Goal: Task Accomplishment & Management: Manage account settings

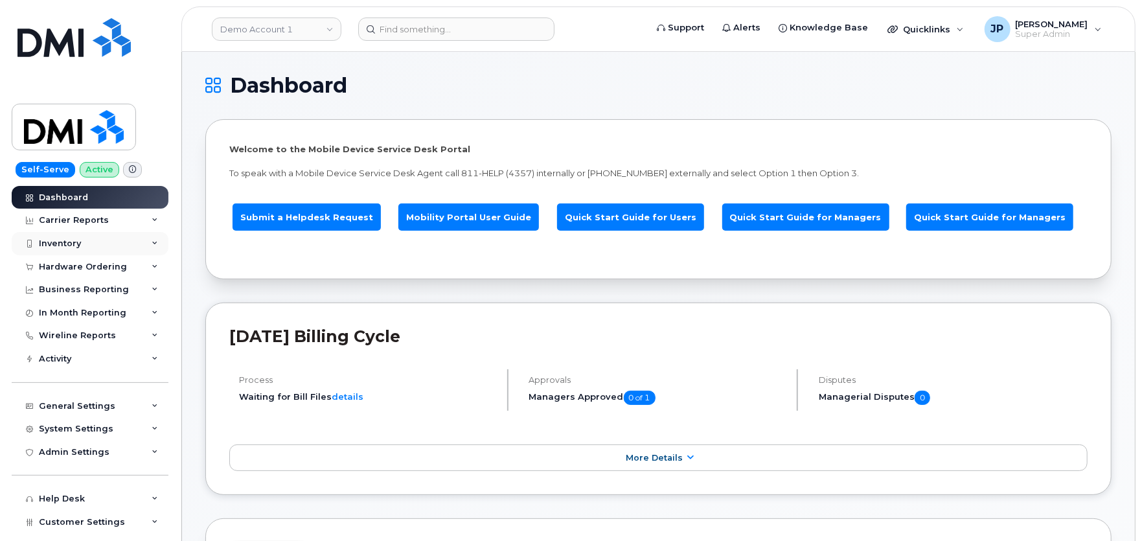
click at [67, 236] on div "Inventory" at bounding box center [90, 243] width 157 height 23
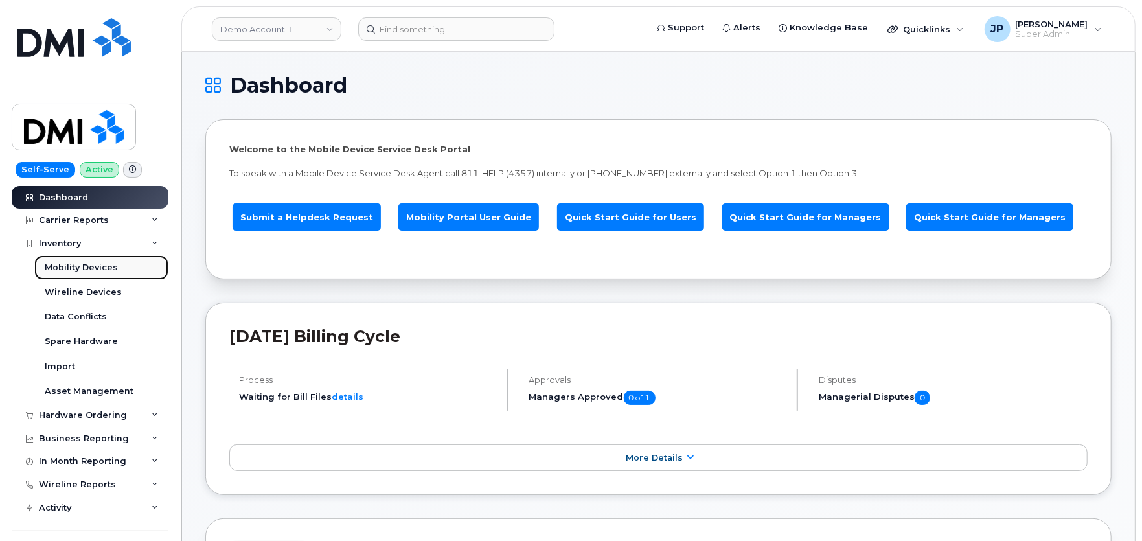
click at [74, 269] on div "Mobility Devices" at bounding box center [81, 268] width 73 height 12
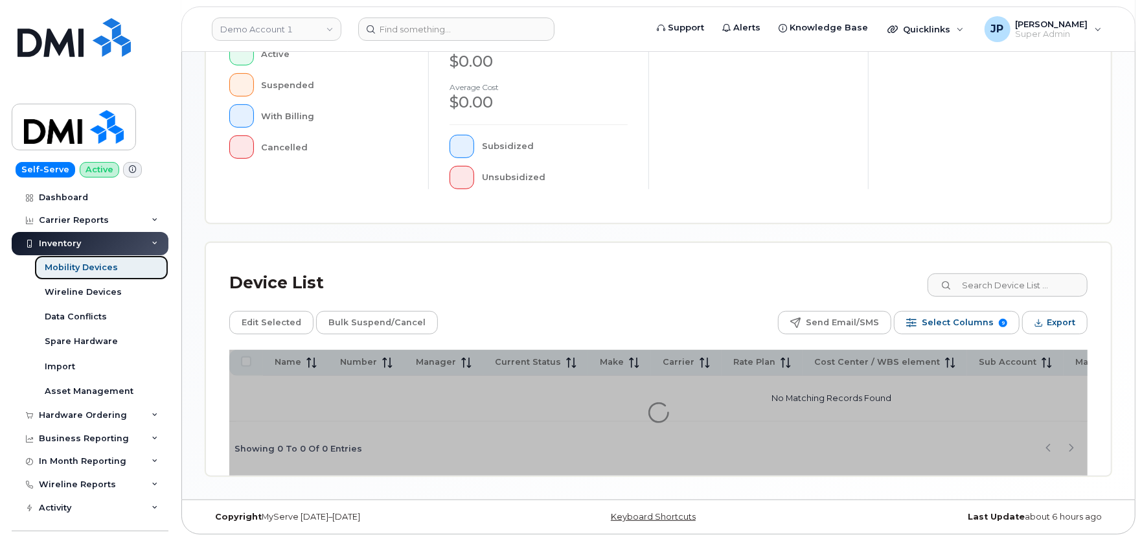
scroll to position [353, 0]
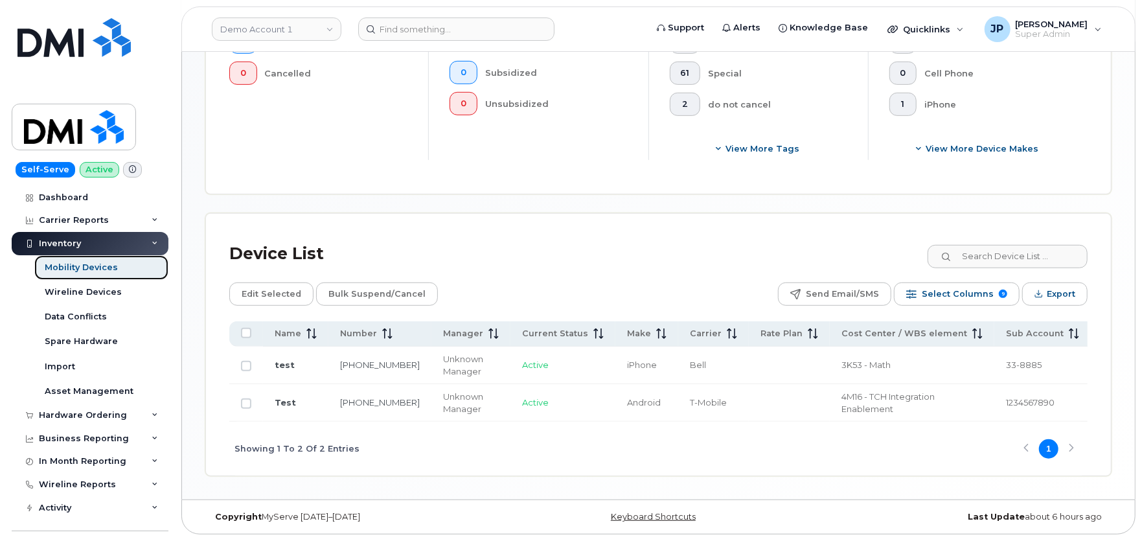
scroll to position [461, 0]
click at [363, 359] on link "513-462-1111" at bounding box center [380, 364] width 80 height 10
click at [365, 359] on link "513-462-1111" at bounding box center [380, 364] width 80 height 10
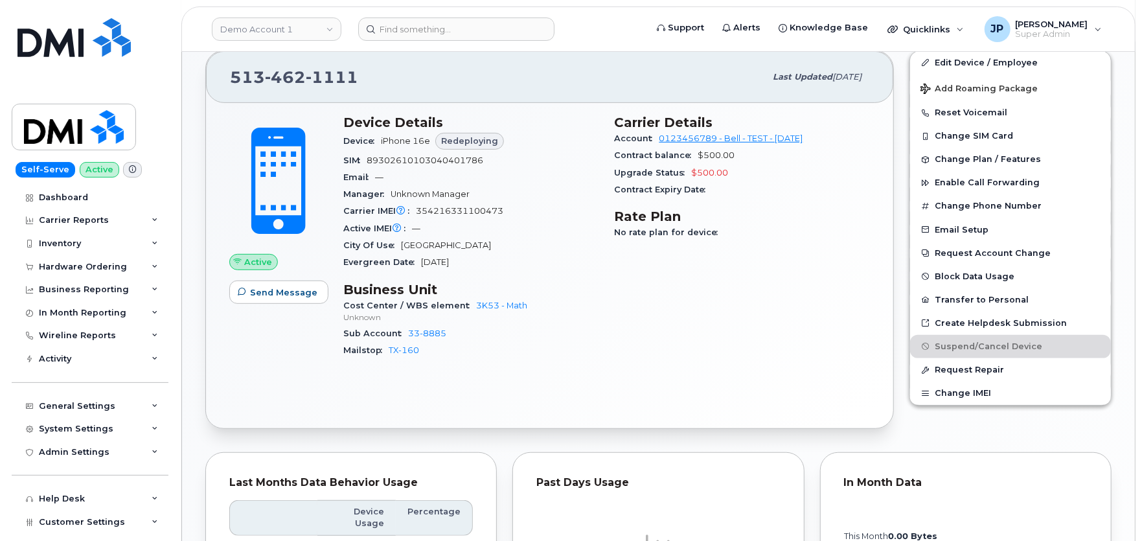
scroll to position [255, 0]
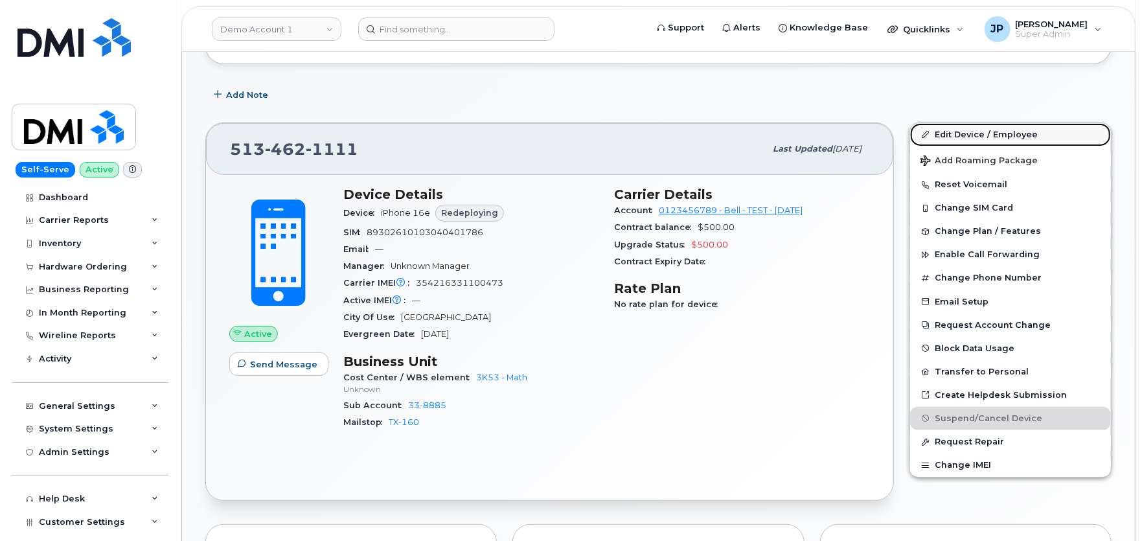
click at [963, 133] on link "Edit Device / Employee" at bounding box center [1010, 134] width 201 height 23
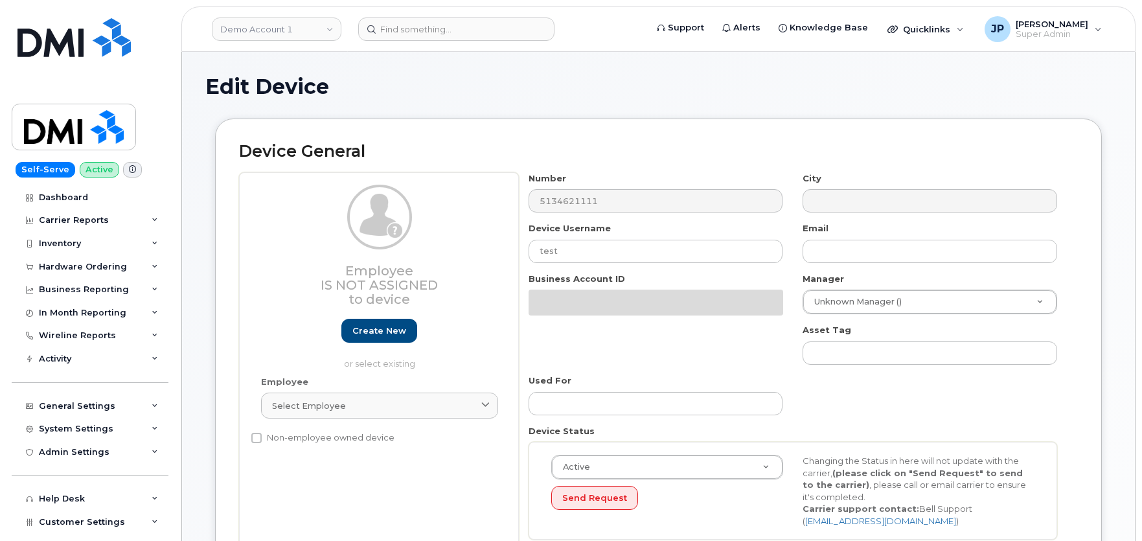
select select "399"
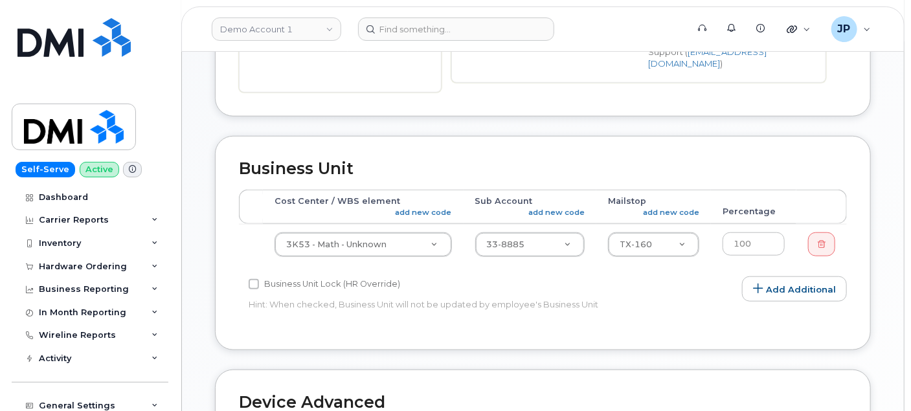
scroll to position [431, 0]
click at [355, 333] on div "Business Unit Accounting Categories Rules Accounting categories percentages mus…" at bounding box center [543, 252] width 676 height 234
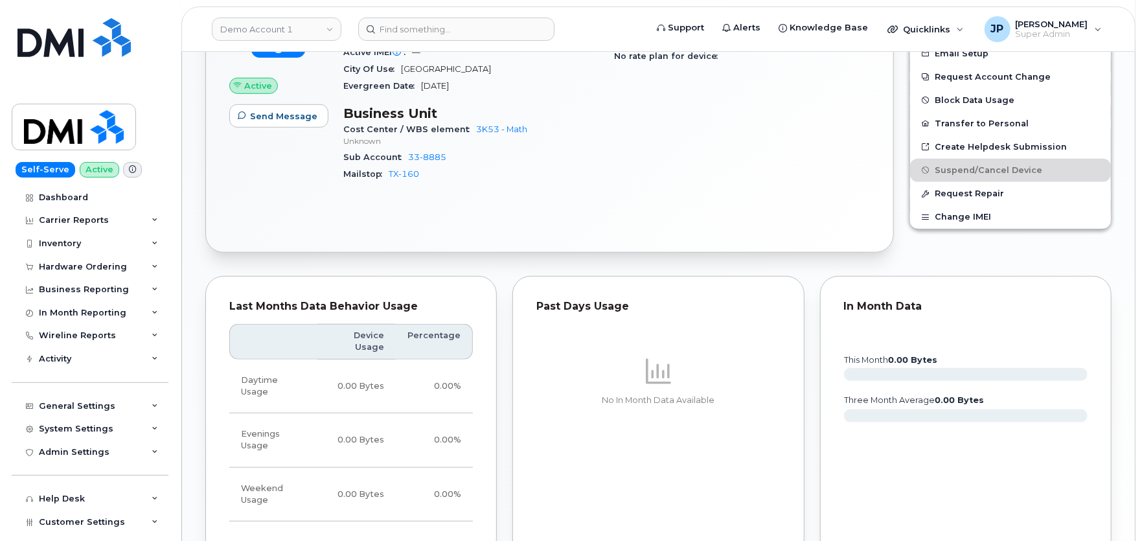
scroll to position [831, 0]
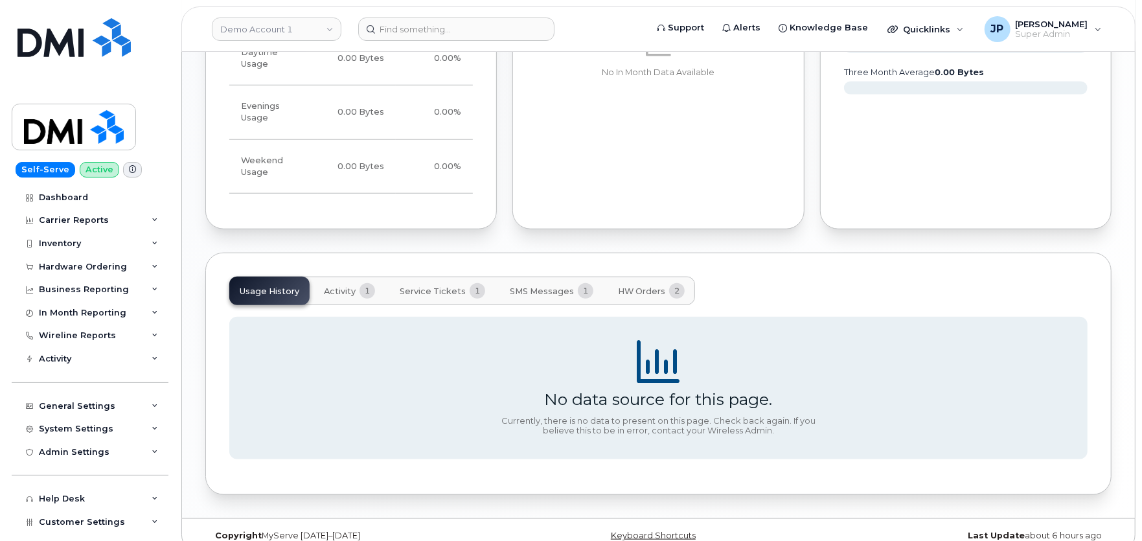
click at [957, 277] on div "Usage History Activity 1 Service Tickets 1 SMS Messages 1 HW Orders 2" at bounding box center [658, 291] width 858 height 29
